Goal: Information Seeking & Learning: Learn about a topic

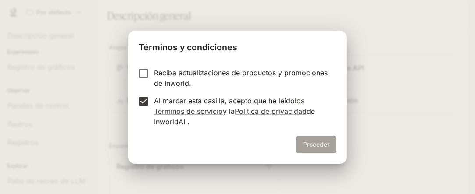
click at [316, 151] on button "Proceder" at bounding box center [316, 145] width 40 height 18
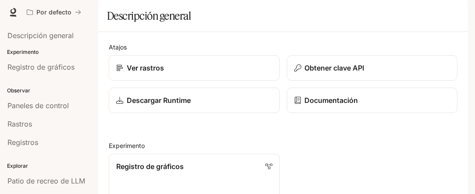
drag, startPoint x: 470, startPoint y: 73, endPoint x: 471, endPoint y: 105, distance: 32.1
click at [471, 105] on div "Saltar al contenido principal Por defecto Documentación Documentación Portal De…" at bounding box center [237, 97] width 475 height 194
drag, startPoint x: 469, startPoint y: 92, endPoint x: 471, endPoint y: 131, distance: 39.6
click at [471, 131] on div "Saltar al contenido principal Por defecto Documentación Documentación Portal De…" at bounding box center [237, 97] width 475 height 194
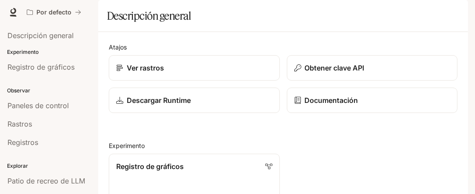
scroll to position [596, 0]
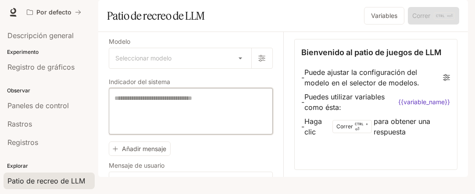
drag, startPoint x: 187, startPoint y: 135, endPoint x: 265, endPoint y: 111, distance: 82.3
click at [265, 111] on div "Indicador del sistema * ​" at bounding box center [191, 106] width 164 height 55
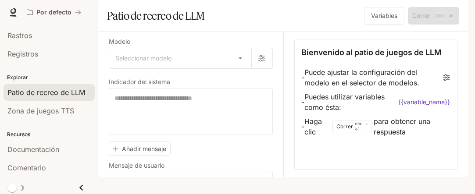
scroll to position [90, 0]
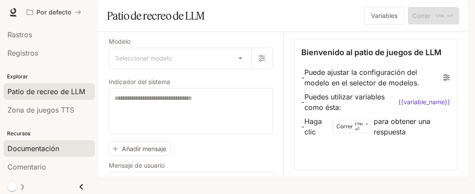
click at [68, 140] on link "Documentación" at bounding box center [49, 148] width 91 height 17
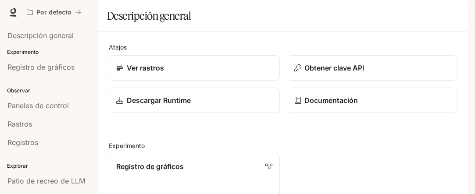
scroll to position [115, 0]
